Goal: Information Seeking & Learning: Learn about a topic

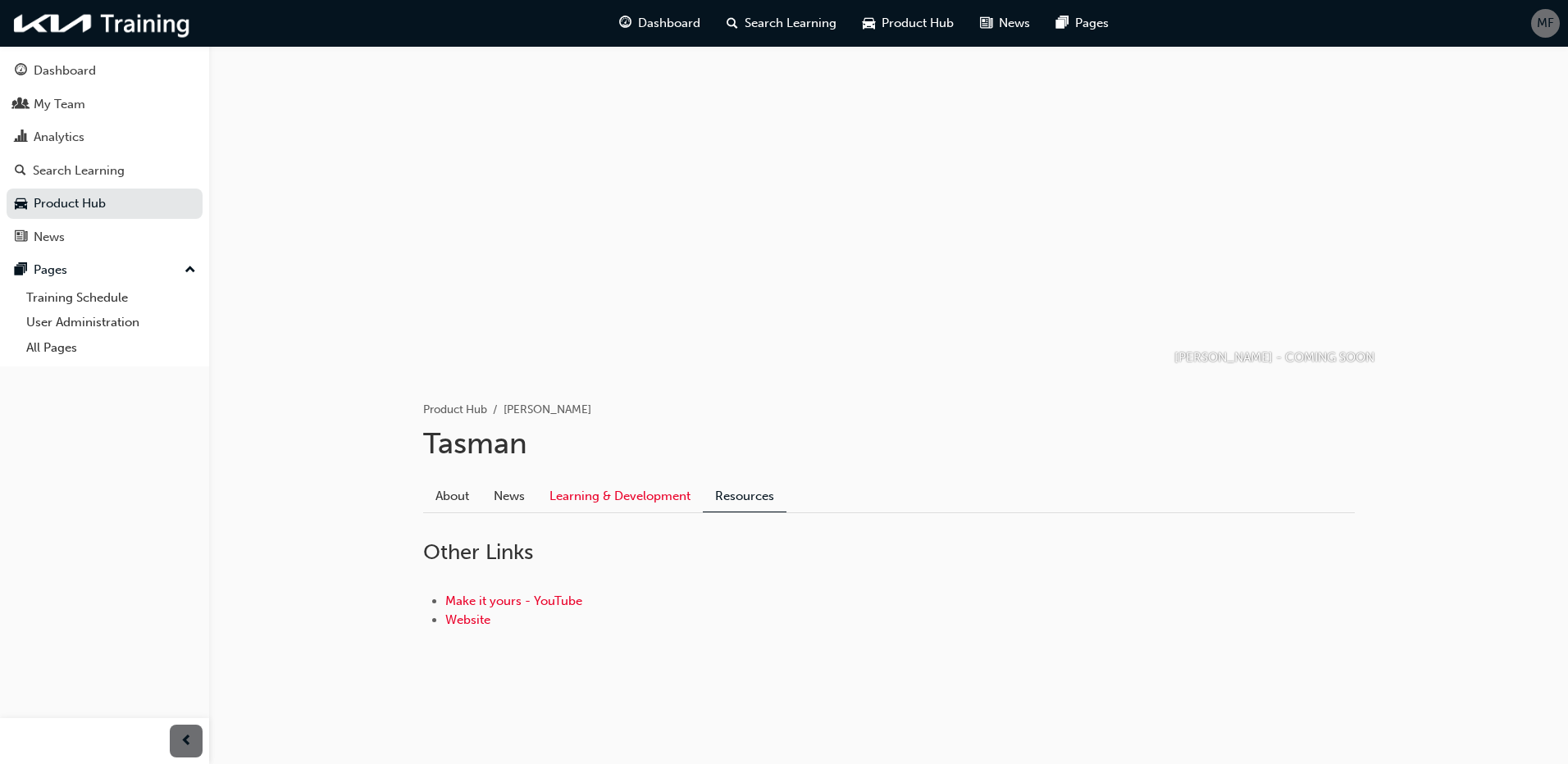
click at [585, 498] on link "Learning & Development" at bounding box center [620, 497] width 166 height 32
click at [448, 500] on link "About" at bounding box center [452, 497] width 58 height 32
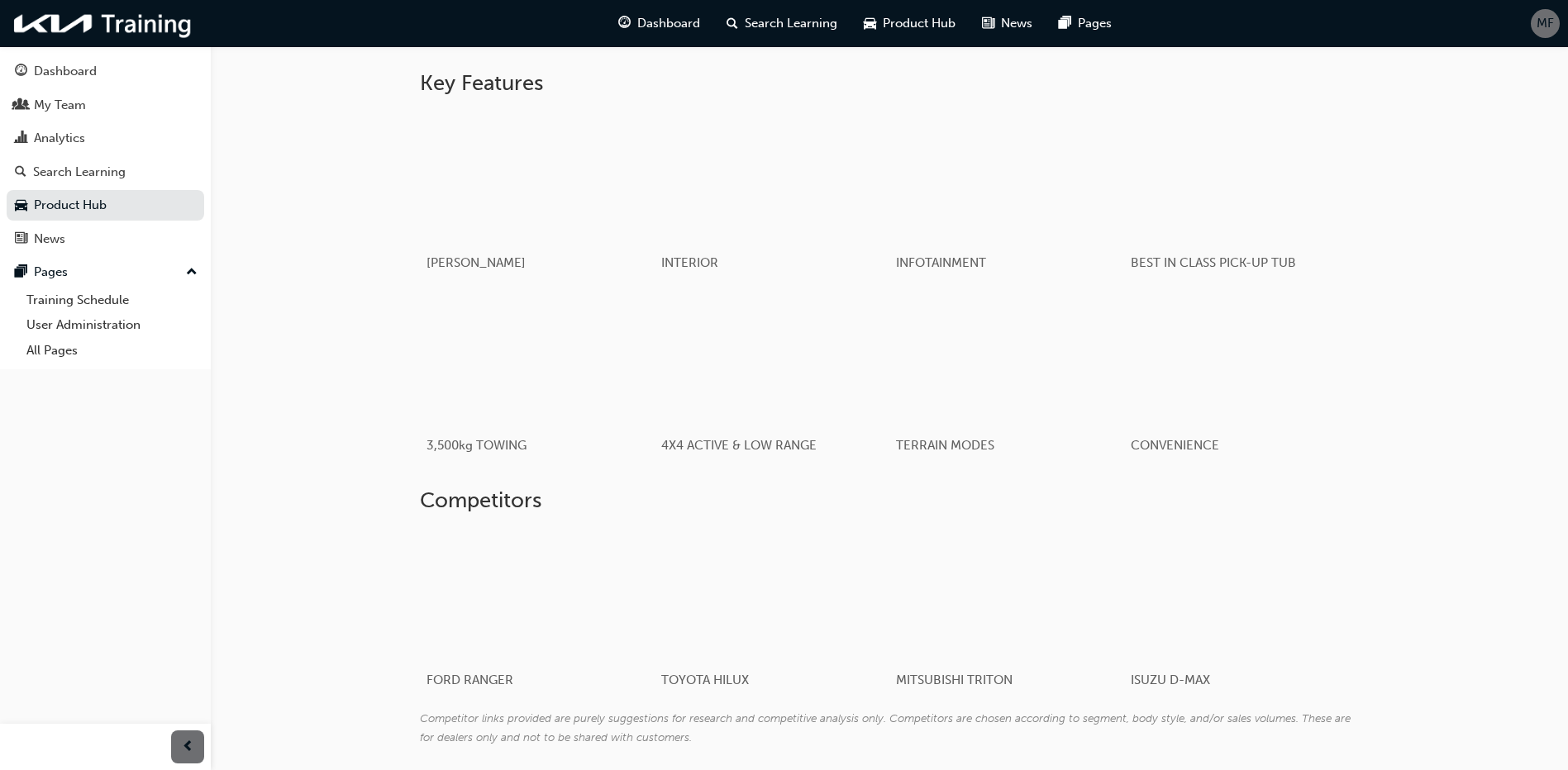
scroll to position [846, 0]
